Goal: Communication & Community: Share content

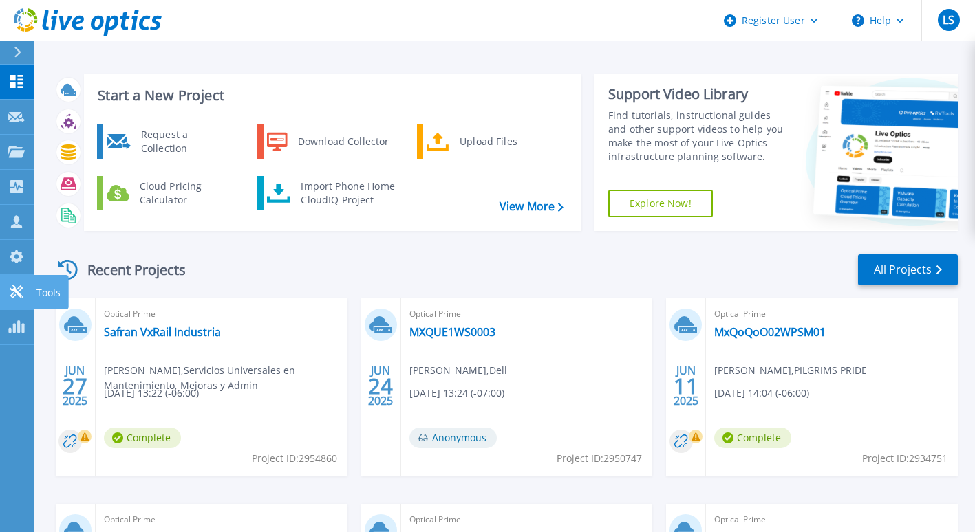
click at [21, 303] on link "Tools Tools" at bounding box center [17, 292] width 34 height 35
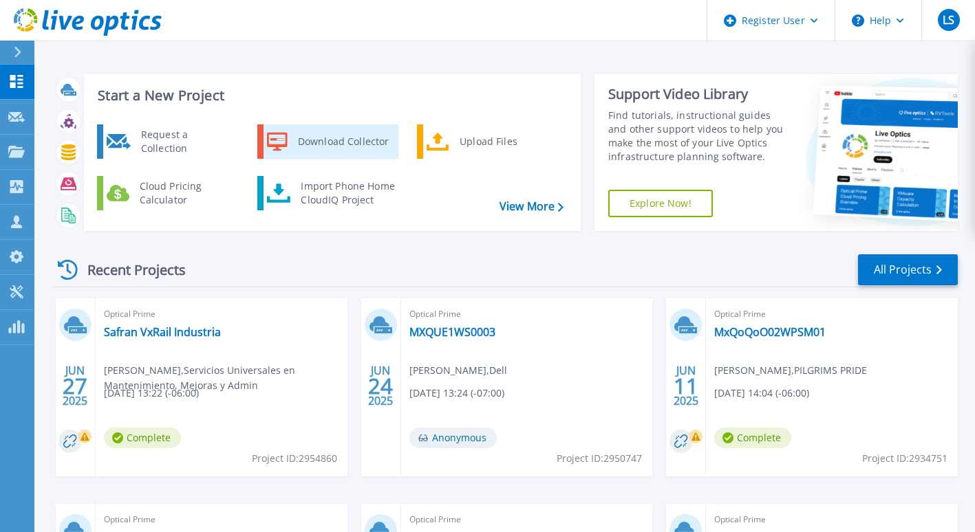
click at [291, 132] on div "Download Collector" at bounding box center [343, 142] width 104 height 28
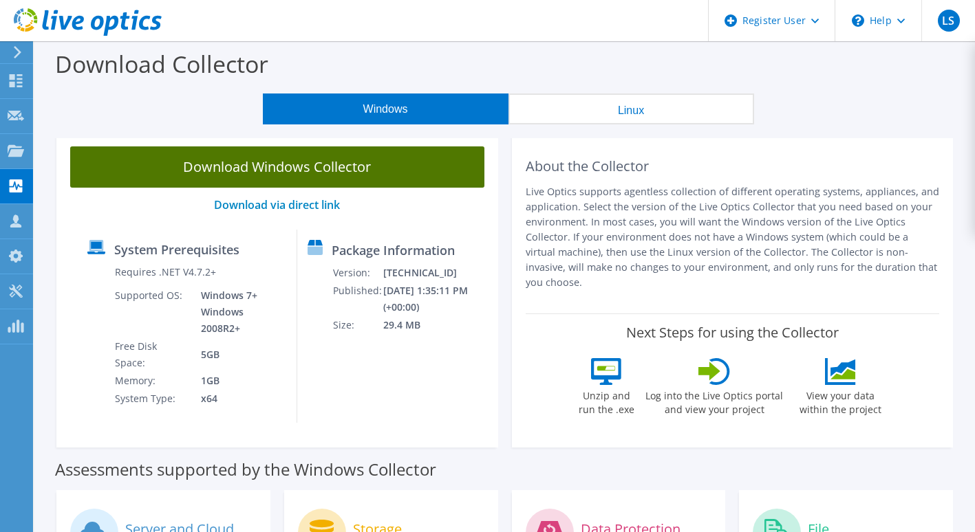
click at [347, 173] on link "Download Windows Collector" at bounding box center [277, 166] width 414 height 41
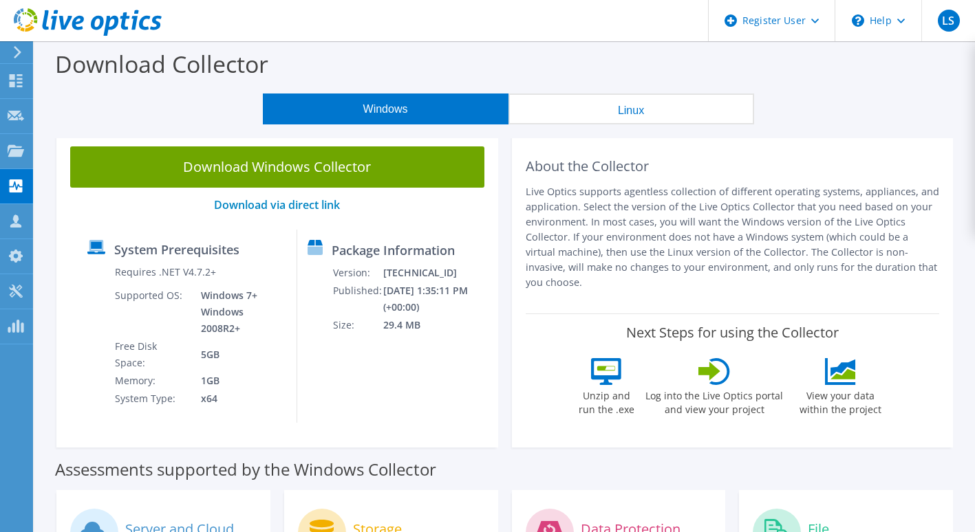
click at [156, 205] on p "Download via direct link" at bounding box center [277, 205] width 414 height 13
click at [20, 87] on use at bounding box center [16, 80] width 13 height 13
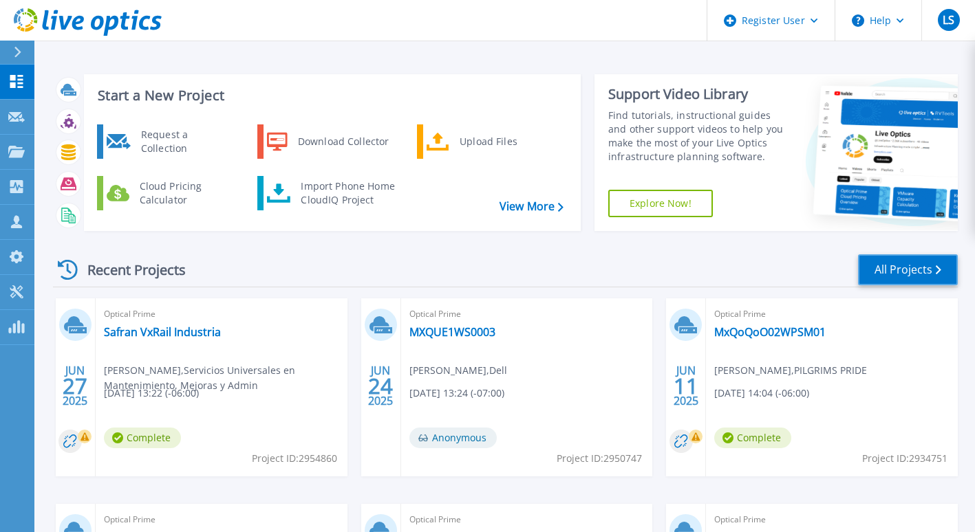
click at [891, 264] on link "All Projects" at bounding box center [908, 269] width 100 height 31
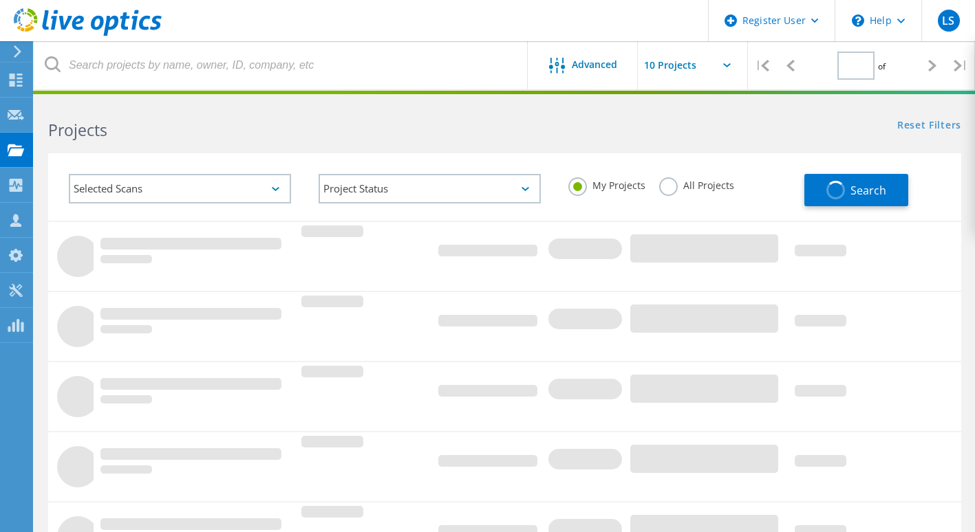
type input "1"
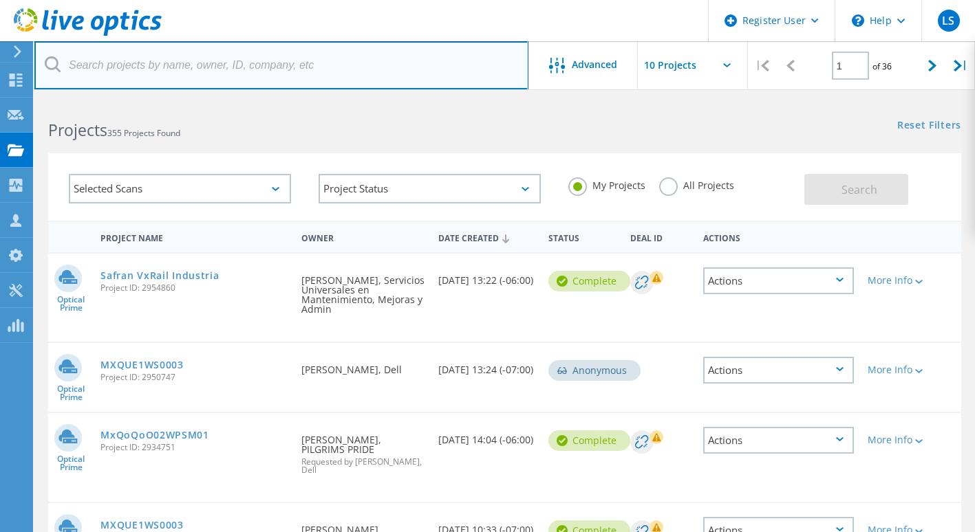
click at [199, 73] on input "text" at bounding box center [281, 65] width 494 height 48
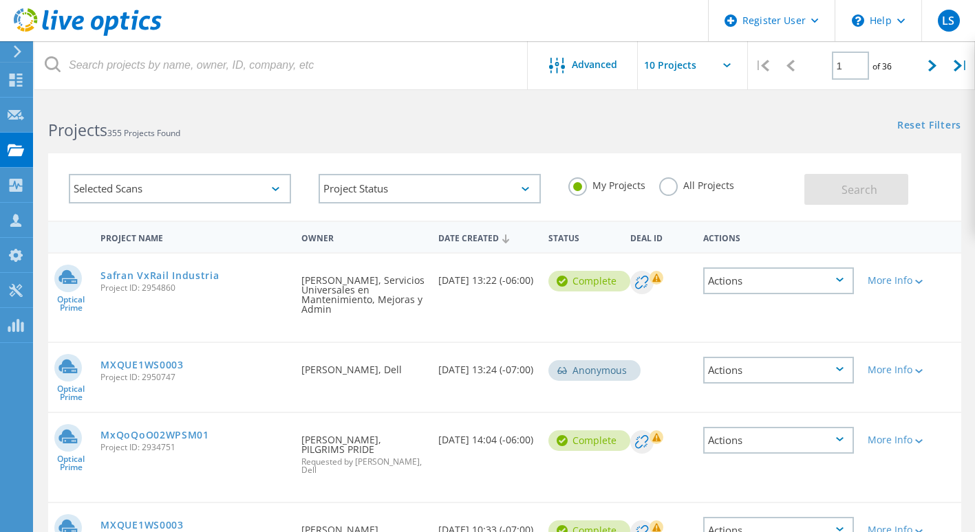
click at [669, 189] on label "All Projects" at bounding box center [696, 183] width 75 height 13
click at [0, 0] on input "All Projects" at bounding box center [0, 0] width 0 height 0
click at [847, 185] on span "Search" at bounding box center [859, 189] width 36 height 15
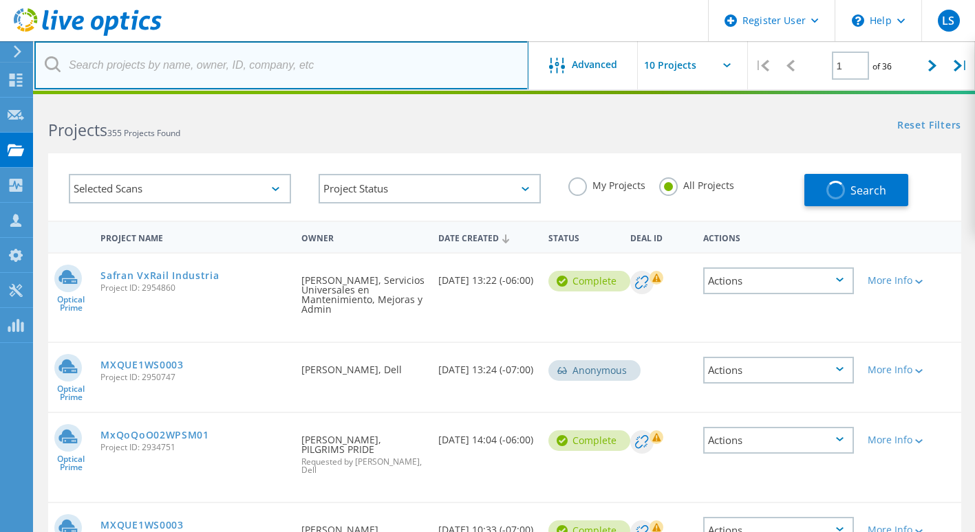
click at [213, 63] on input "text" at bounding box center [281, 65] width 494 height 48
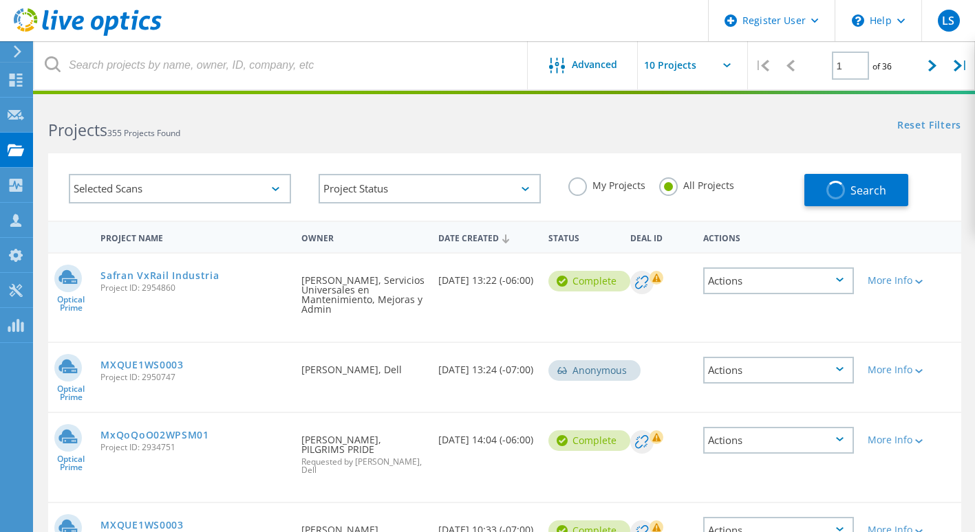
click at [397, 149] on div "Selected Scans Project Status In Progress Complete Published Anonymous Archived…" at bounding box center [504, 178] width 940 height 85
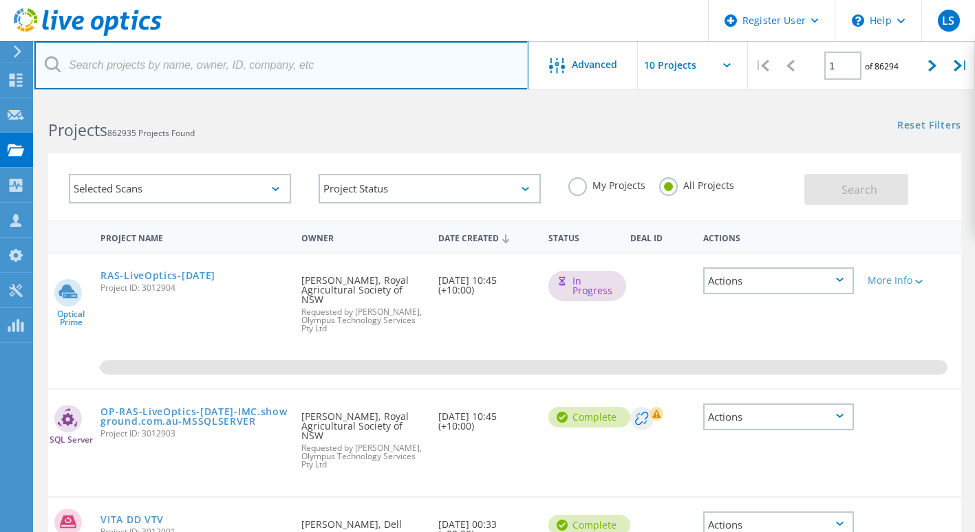
click at [235, 69] on input "text" at bounding box center [281, 65] width 494 height 48
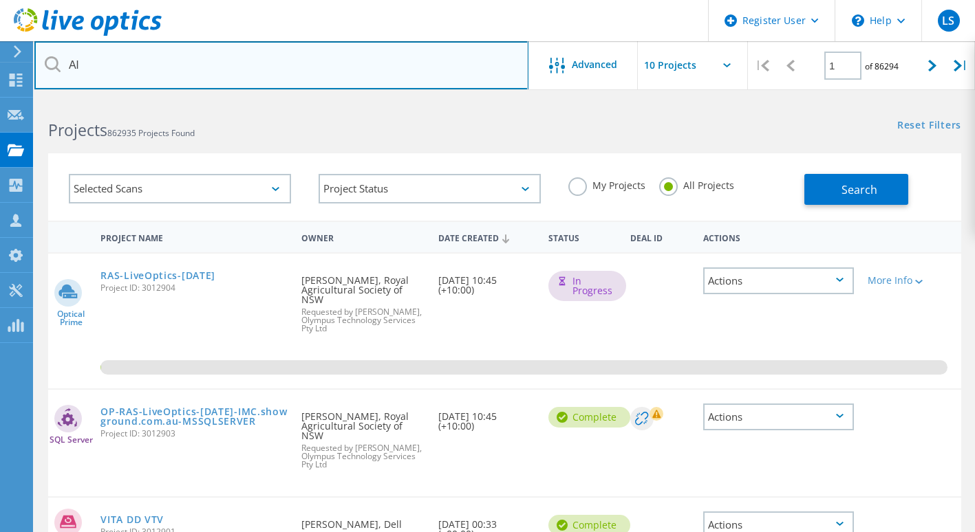
type input "A"
type input "Gudiño"
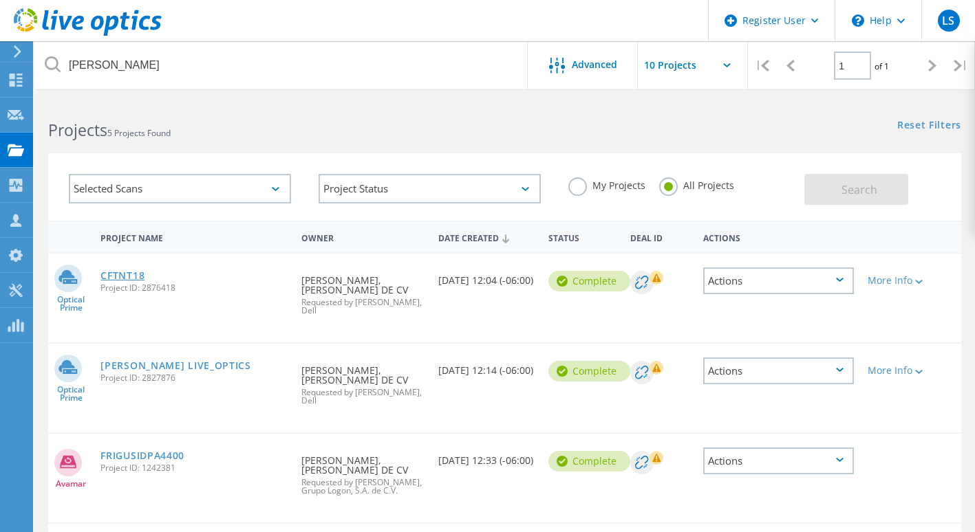
click at [144, 279] on link "CFTNT18" at bounding box center [122, 276] width 44 height 10
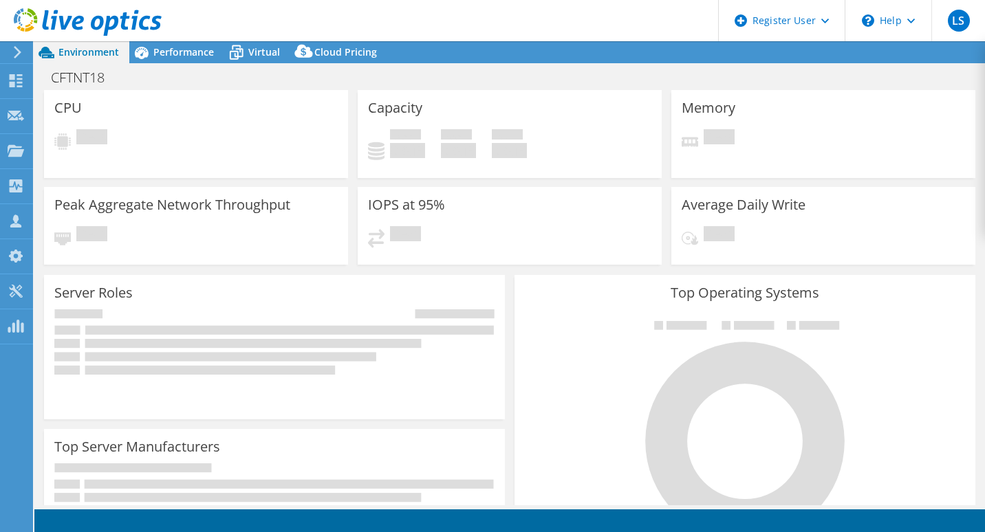
select select "USEast"
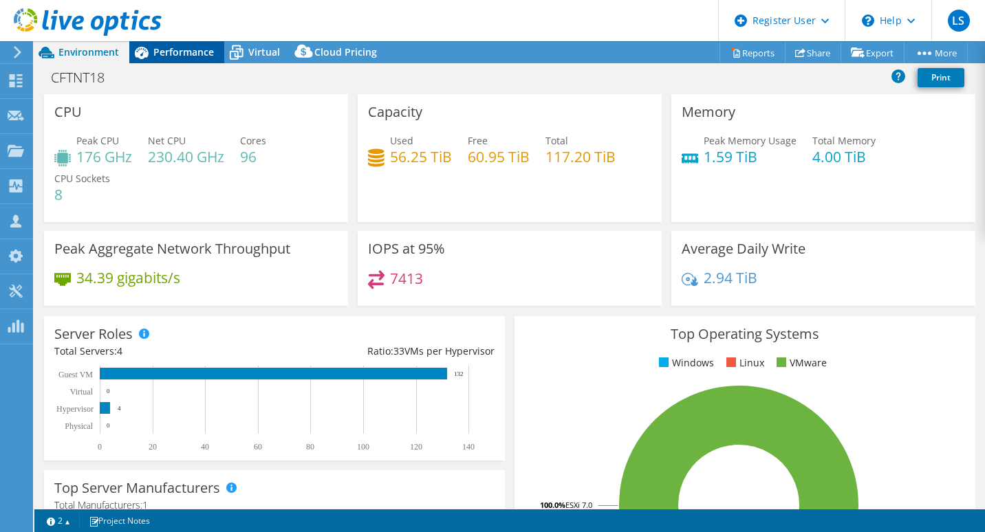
click at [186, 44] on div "Performance" at bounding box center [176, 52] width 95 height 22
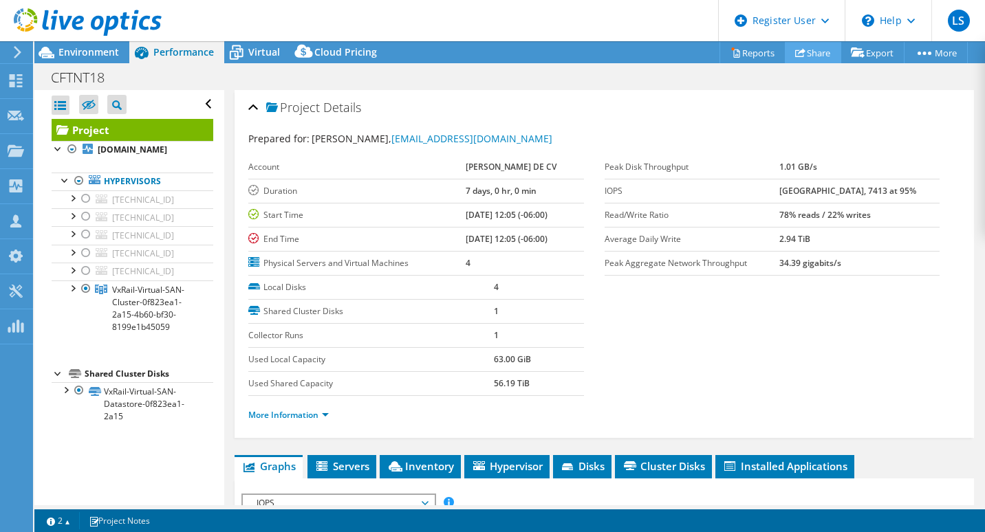
click at [816, 57] on link "Share" at bounding box center [813, 52] width 56 height 21
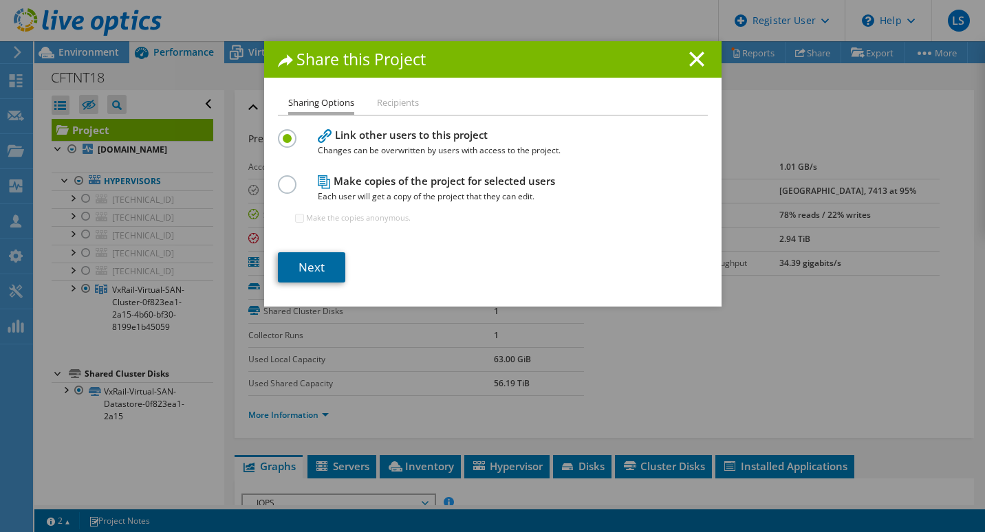
click at [301, 268] on link "Next" at bounding box center [311, 267] width 67 height 30
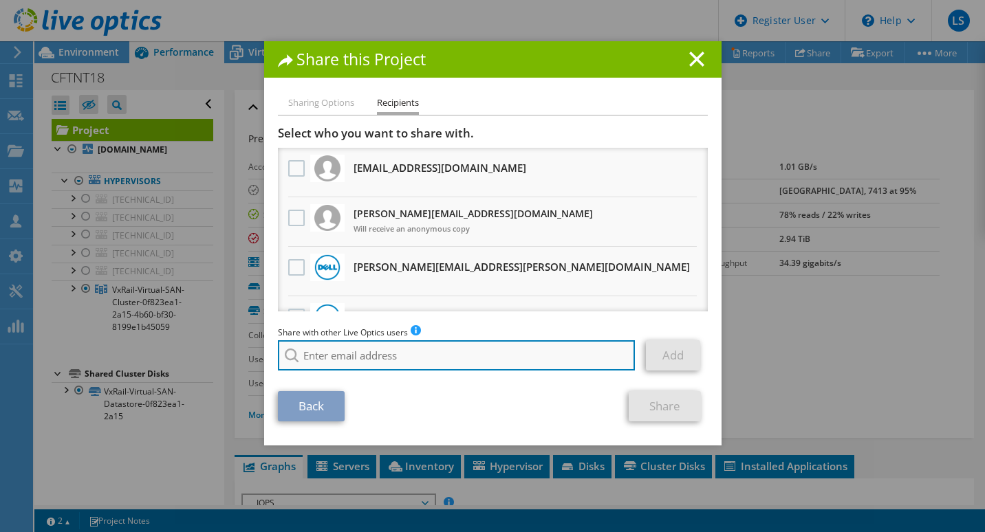
click at [366, 362] on input "search" at bounding box center [457, 355] width 358 height 30
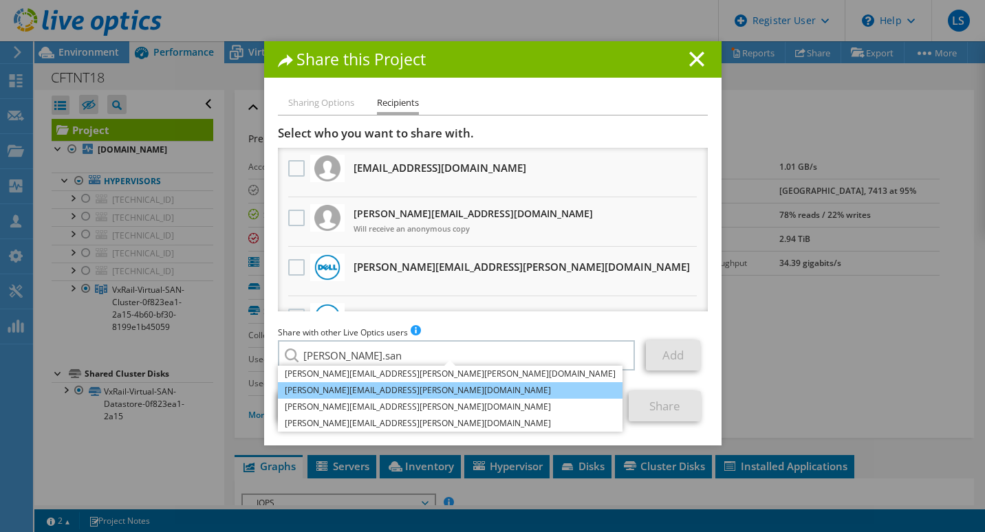
click at [365, 389] on li "[PERSON_NAME][EMAIL_ADDRESS][PERSON_NAME][DOMAIN_NAME]" at bounding box center [450, 390] width 345 height 17
type input "[PERSON_NAME][EMAIL_ADDRESS][PERSON_NAME][DOMAIN_NAME]"
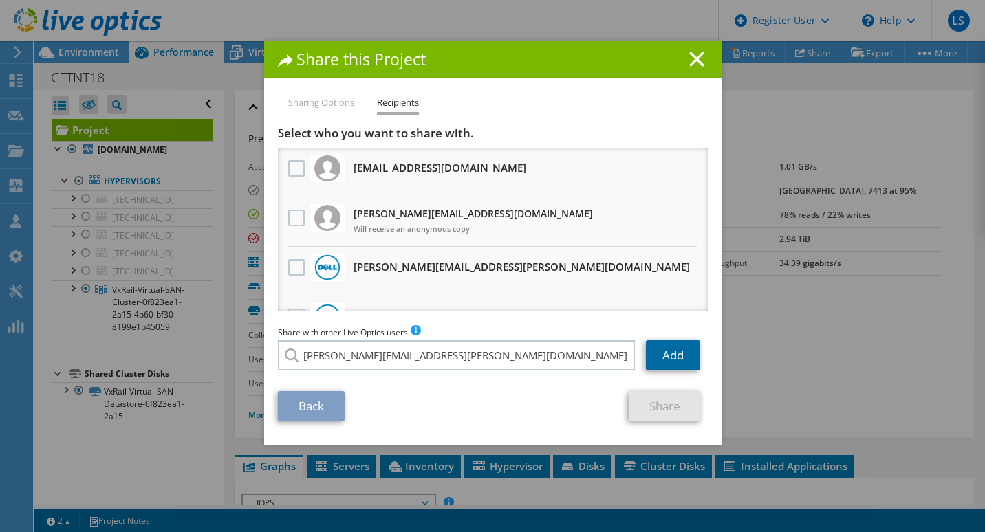
click at [665, 353] on link "Add" at bounding box center [673, 355] width 54 height 30
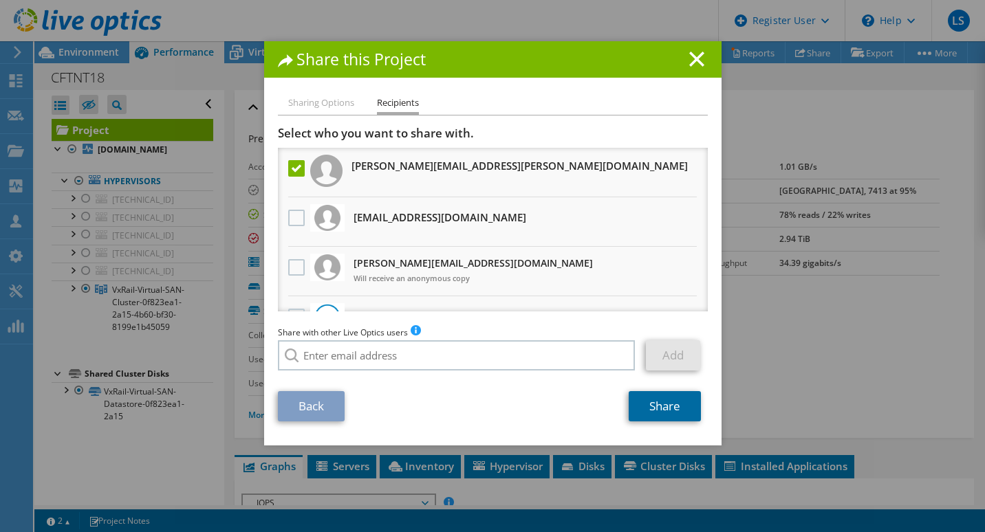
click at [664, 404] on link "Share" at bounding box center [665, 406] width 72 height 30
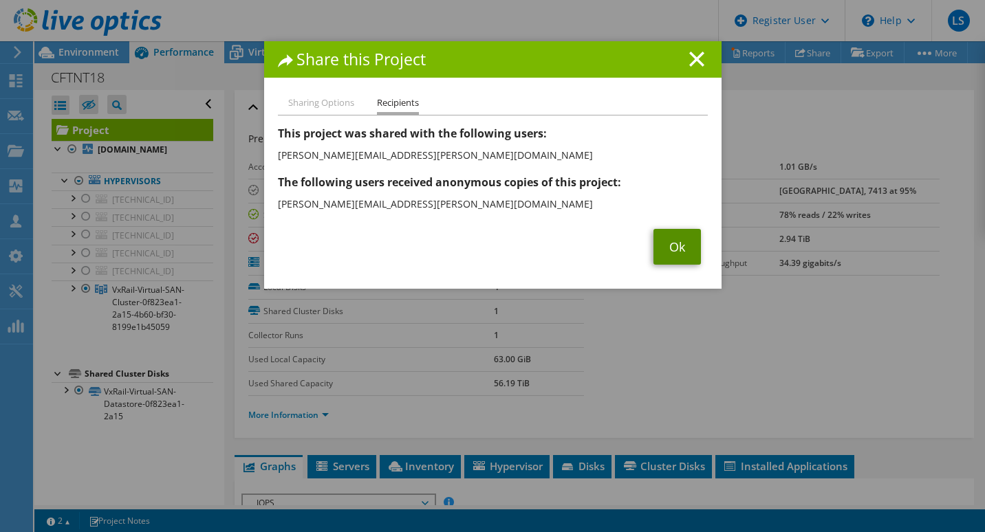
click at [667, 250] on link "Ok" at bounding box center [676, 247] width 47 height 36
